Goal: Find specific page/section: Find specific page/section

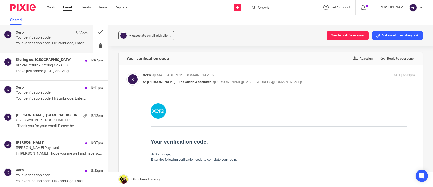
scroll to position [96, 0]
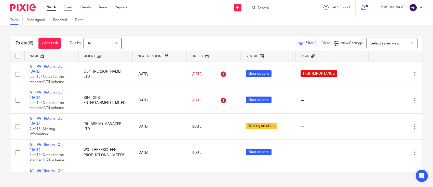
scroll to position [96, 0]
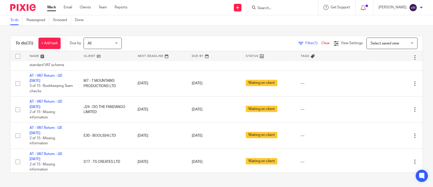
click at [302, 8] on input "Search" at bounding box center [280, 8] width 46 height 5
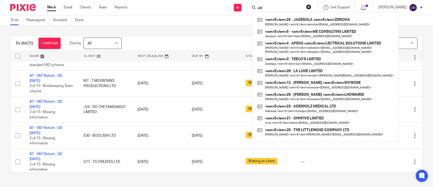
type input "elite"
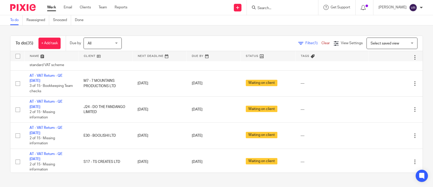
scroll to position [678, 0]
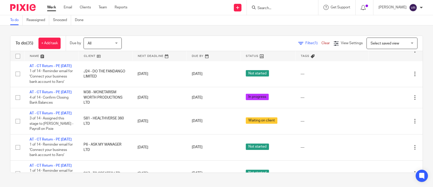
click at [283, 11] on div at bounding box center [282, 7] width 71 height 15
click at [281, 7] on input "Search" at bounding box center [280, 8] width 46 height 5
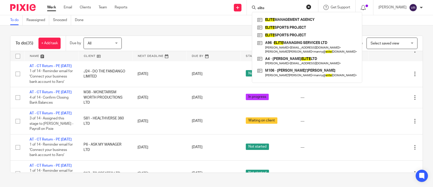
type input "elite"
click at [211, 22] on div "To do Reassigned Snoozed Done" at bounding box center [216, 20] width 433 height 10
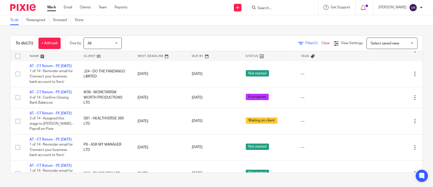
click at [285, 11] on div at bounding box center [282, 7] width 71 height 15
click at [285, 10] on input "Search" at bounding box center [280, 8] width 46 height 5
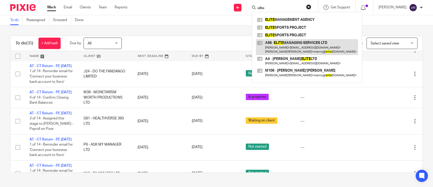
type input "elite"
click at [287, 45] on link at bounding box center [307, 47] width 102 height 16
